Goal: Information Seeking & Learning: Find specific fact

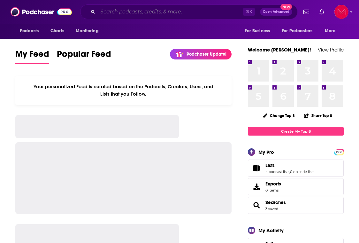
click at [157, 14] on input "Search podcasts, credits, & more..." at bounding box center [170, 12] width 145 height 10
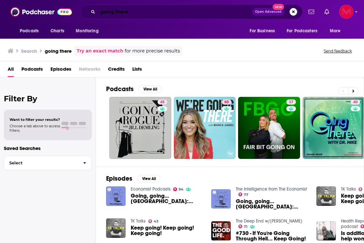
click at [136, 16] on input "going there" at bounding box center [175, 12] width 154 height 10
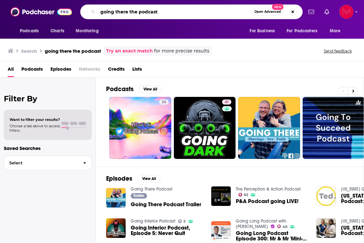
click at [134, 11] on input "going there the podcast" at bounding box center [175, 12] width 154 height 10
type input "going there podcast"
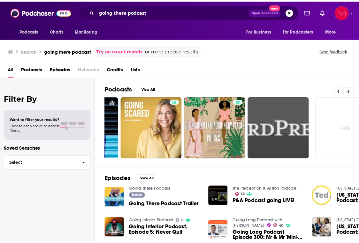
scroll to position [0, 329]
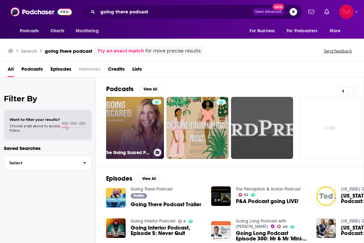
click at [137, 130] on link "The Going Scared Podcast with [PERSON_NAME]" at bounding box center [133, 128] width 62 height 62
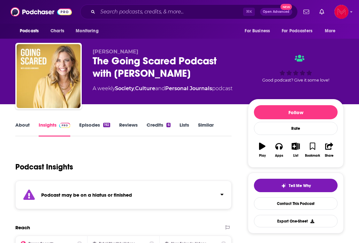
click at [92, 125] on link "Episodes 192" at bounding box center [94, 129] width 31 height 15
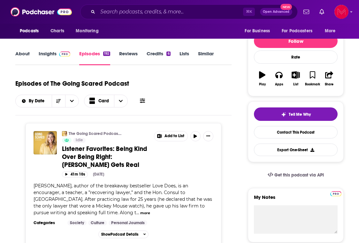
scroll to position [79, 0]
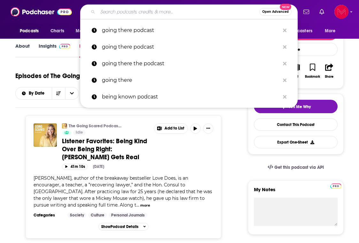
click at [112, 13] on input "Search podcasts, credits, & more..." at bounding box center [179, 12] width 162 height 10
paste input "[DEMOGRAPHIC_DATA][PERSON_NAME]"
type input "[DEMOGRAPHIC_DATA][PERSON_NAME]"
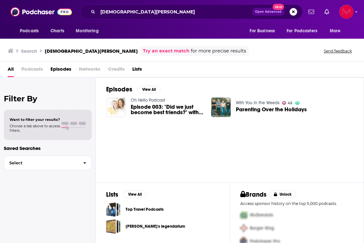
click at [115, 109] on img at bounding box center [115, 106] width 19 height 19
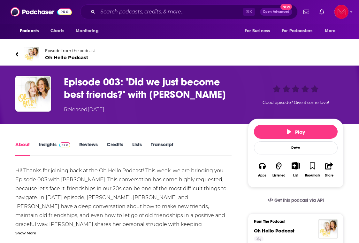
click at [71, 57] on span "Oh Hello Podcast" at bounding box center [70, 57] width 50 height 6
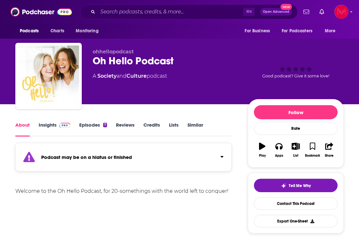
click at [49, 124] on link "Insights" at bounding box center [55, 129] width 32 height 15
